Goal: Task Accomplishment & Management: Complete application form

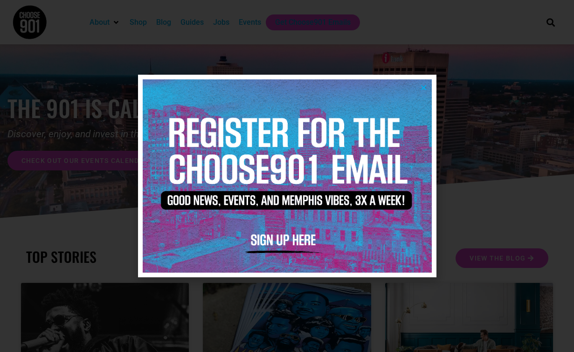
click at [422, 85] on icon "Close" at bounding box center [423, 87] width 7 height 7
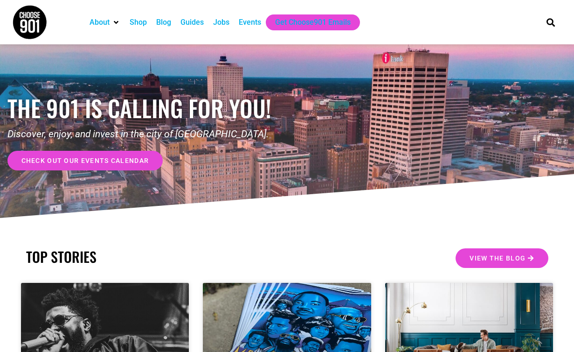
click at [226, 22] on div "Jobs" at bounding box center [221, 22] width 16 height 11
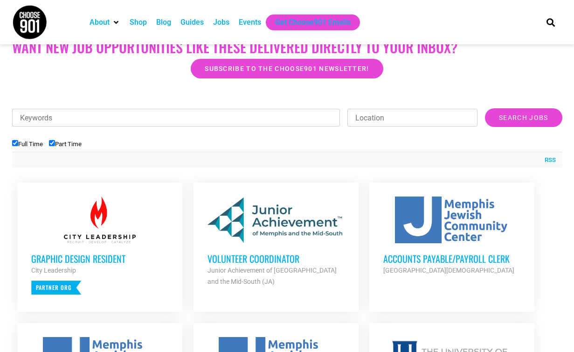
click at [57, 147] on label "Part Time" at bounding box center [65, 143] width 33 height 7
click at [55, 146] on input "Part Time" at bounding box center [52, 143] width 6 height 6
checkbox input "false"
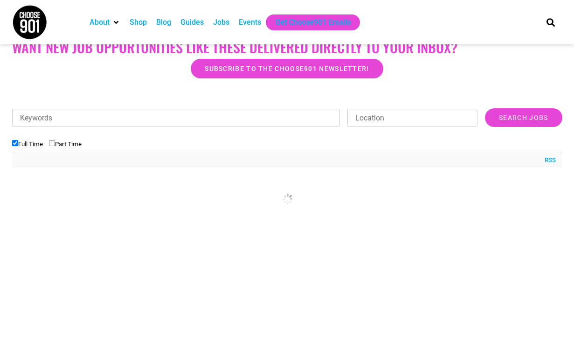
click at [58, 114] on input "Keywords" at bounding box center [176, 118] width 328 height 18
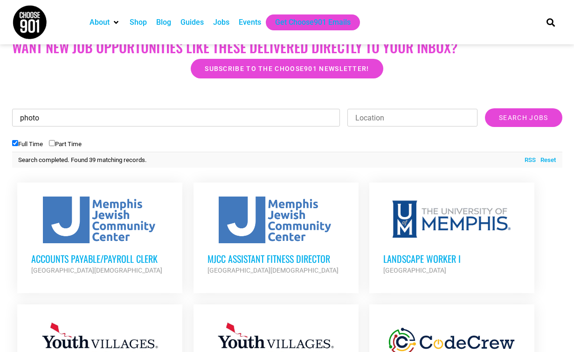
type input "photo"
click at [523, 118] on input "Search Jobs" at bounding box center [523, 117] width 77 height 19
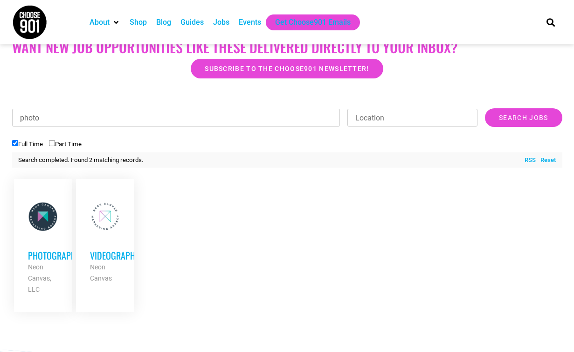
click at [47, 255] on h3 "Photographer" at bounding box center [43, 255] width 30 height 12
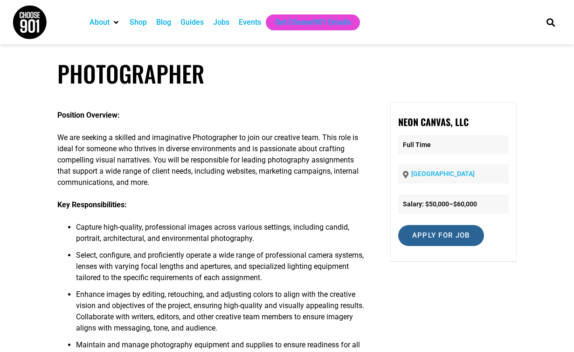
click at [415, 237] on input "Apply for job" at bounding box center [441, 235] width 86 height 21
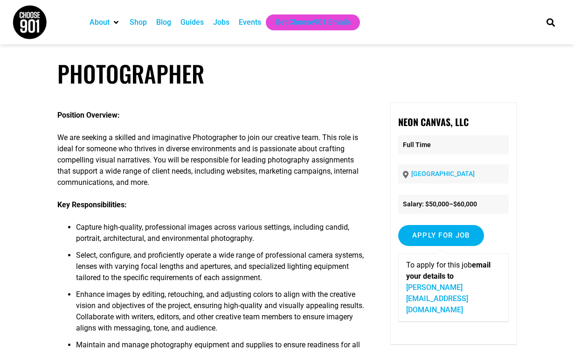
click at [434, 289] on link "michael@neoncanvas.com" at bounding box center [437, 298] width 62 height 31
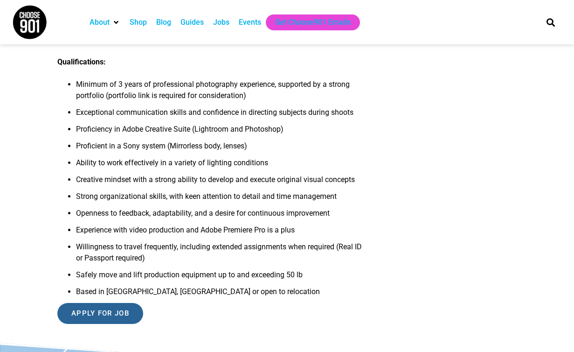
click at [107, 321] on input "Apply for job" at bounding box center [100, 313] width 86 height 21
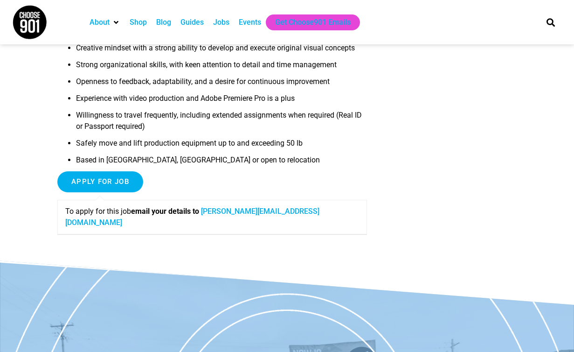
scroll to position [533, 0]
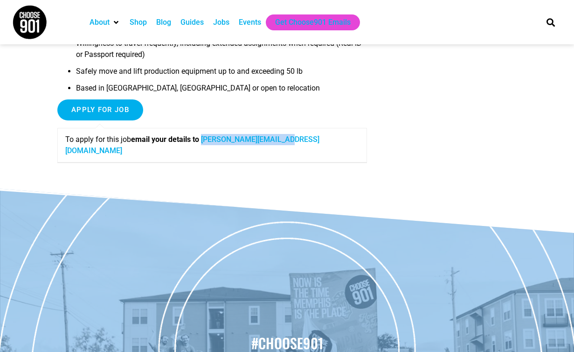
drag, startPoint x: 306, startPoint y: 147, endPoint x: 209, endPoint y: 150, distance: 98.0
click at [209, 150] on p "To apply for this job email your details to michael@neoncanvas.com" at bounding box center [212, 145] width 294 height 22
